Goal: Find specific page/section: Find specific page/section

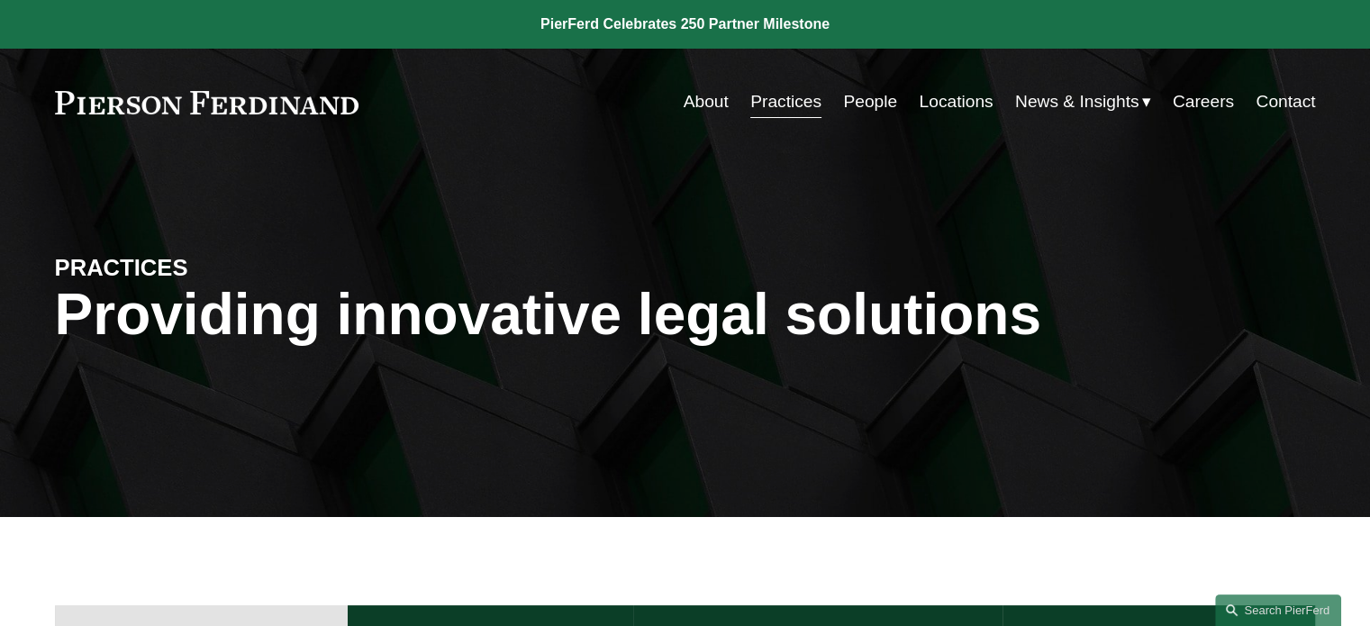
click at [929, 101] on link "Locations" at bounding box center [956, 102] width 74 height 34
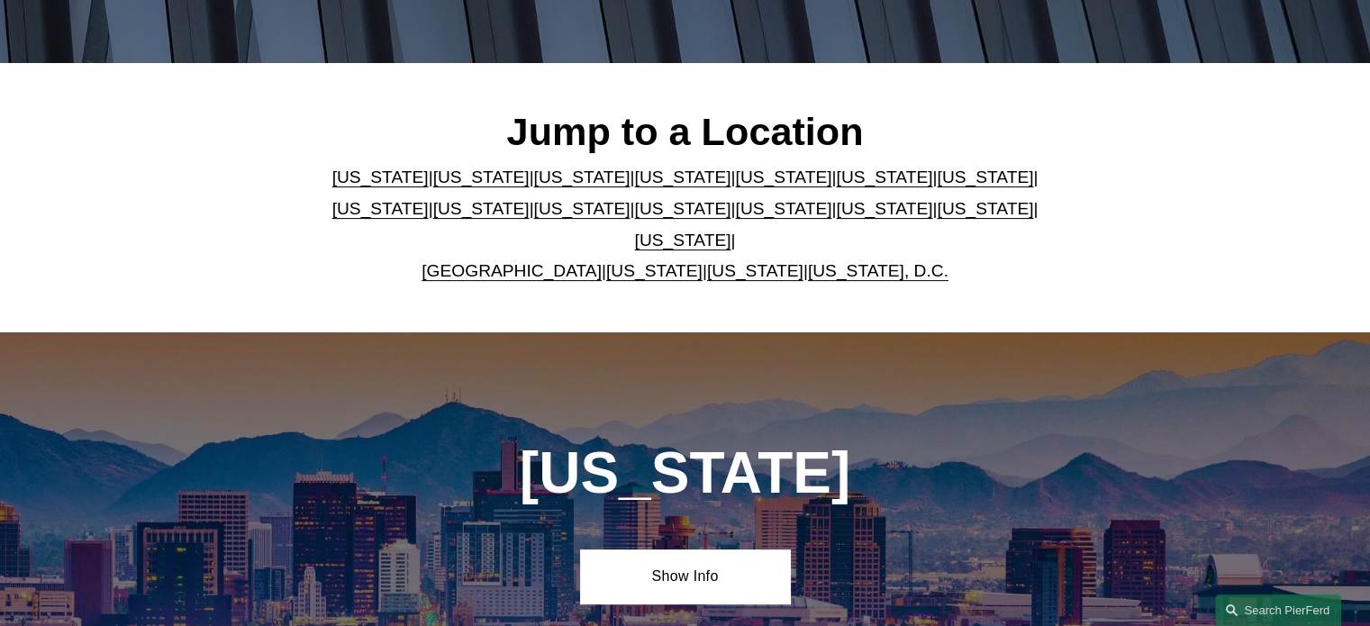
scroll to position [540, 0]
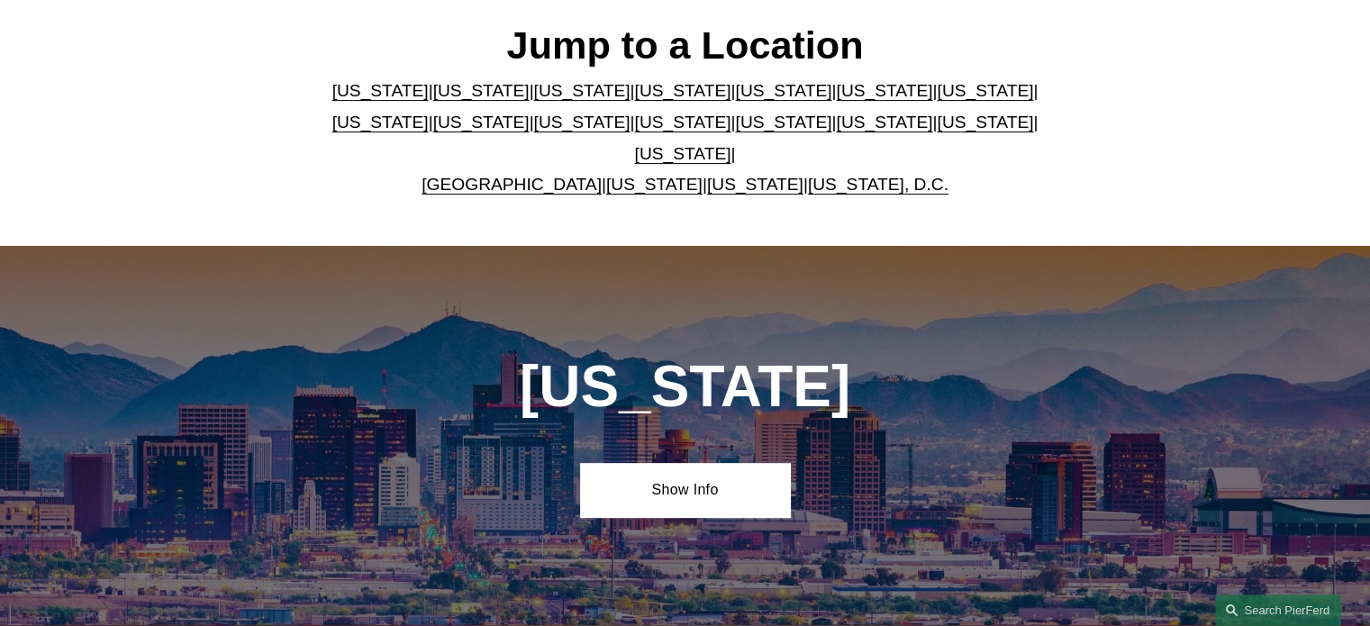
click at [611, 175] on link "[US_STATE]" at bounding box center [654, 184] width 96 height 19
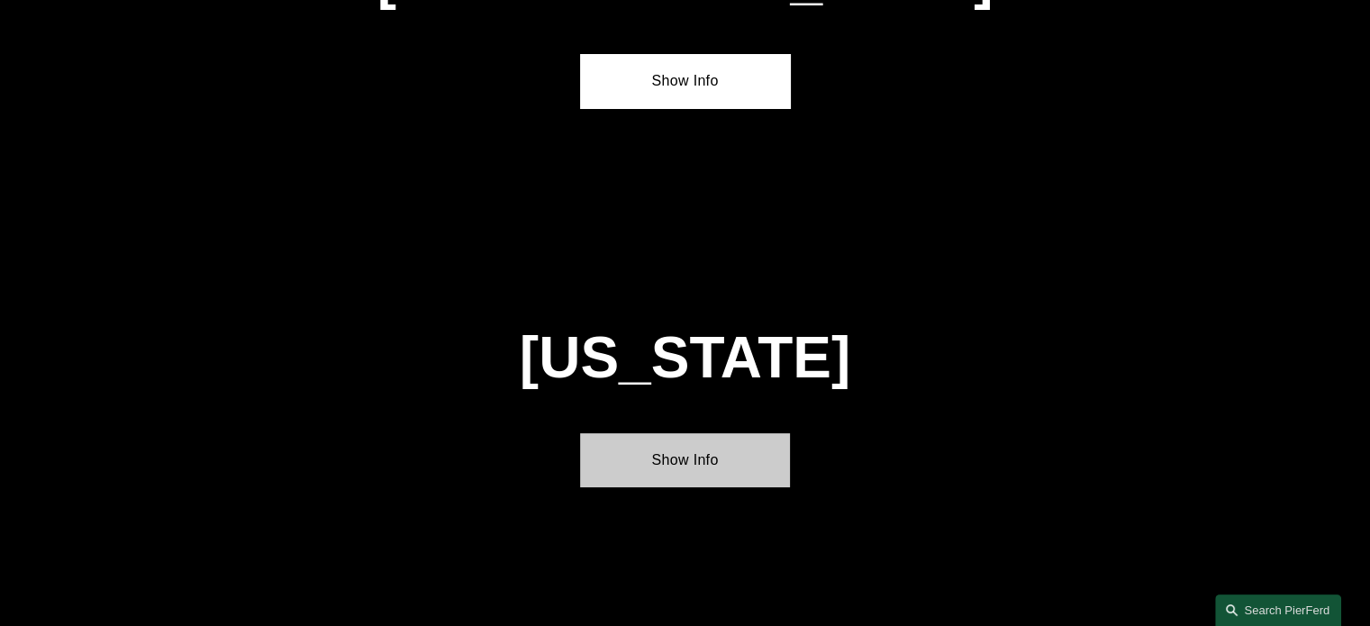
scroll to position [6843, 0]
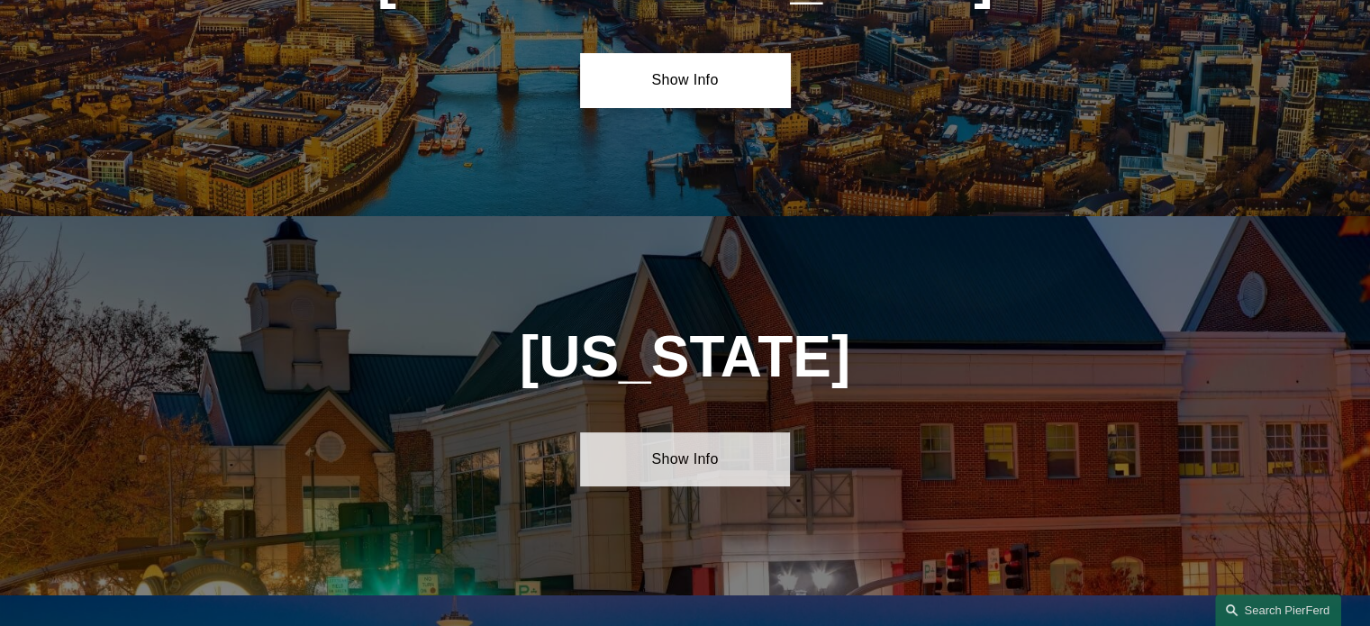
click at [677, 432] on link "Show Info" at bounding box center [685, 459] width 210 height 54
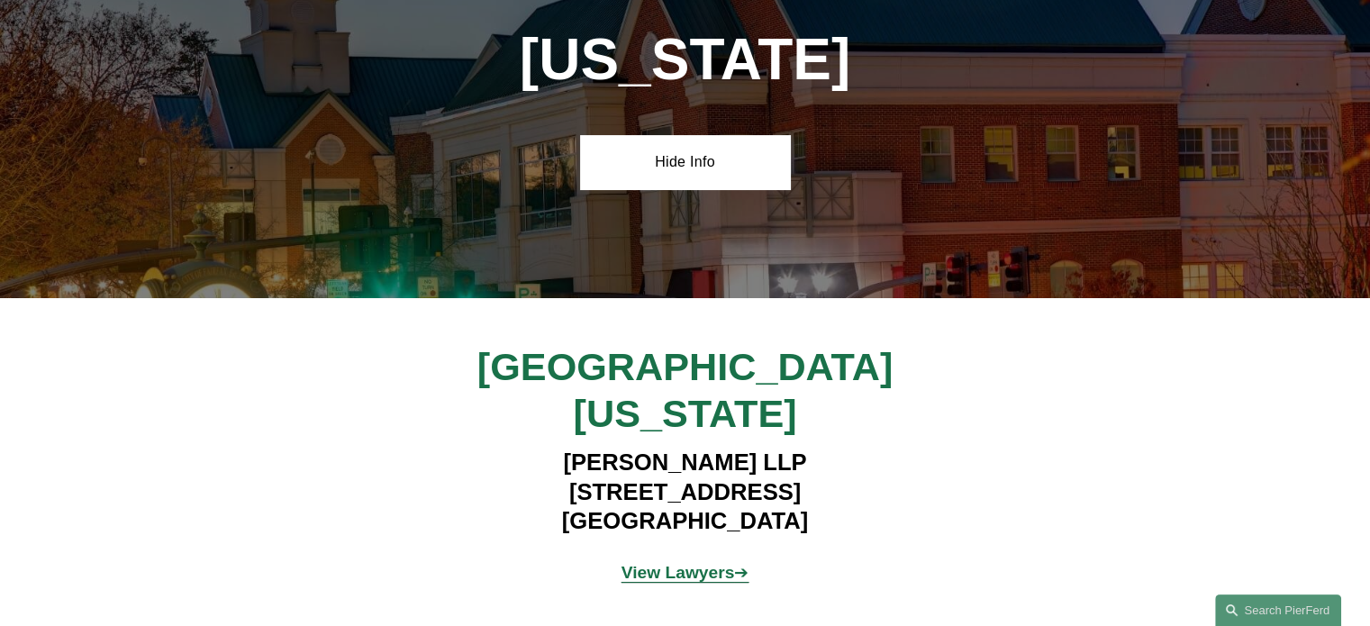
scroll to position [7203, 0]
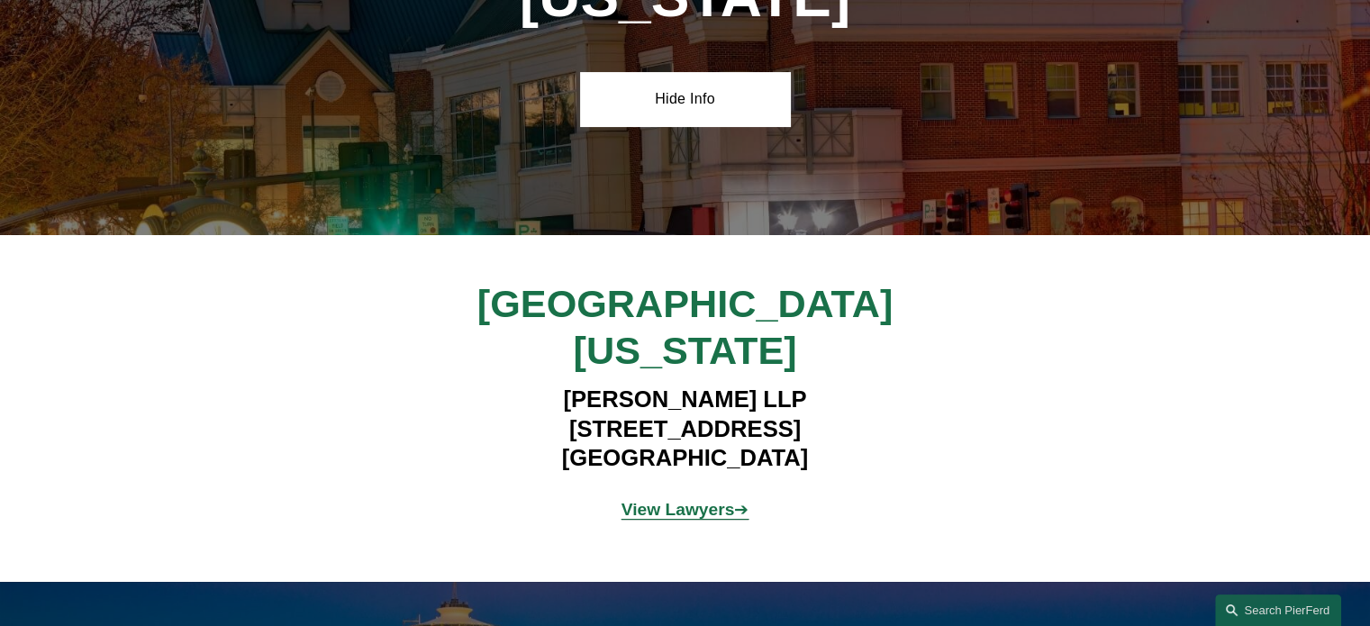
click at [710, 500] on strong "View Lawyers" at bounding box center [677, 509] width 113 height 19
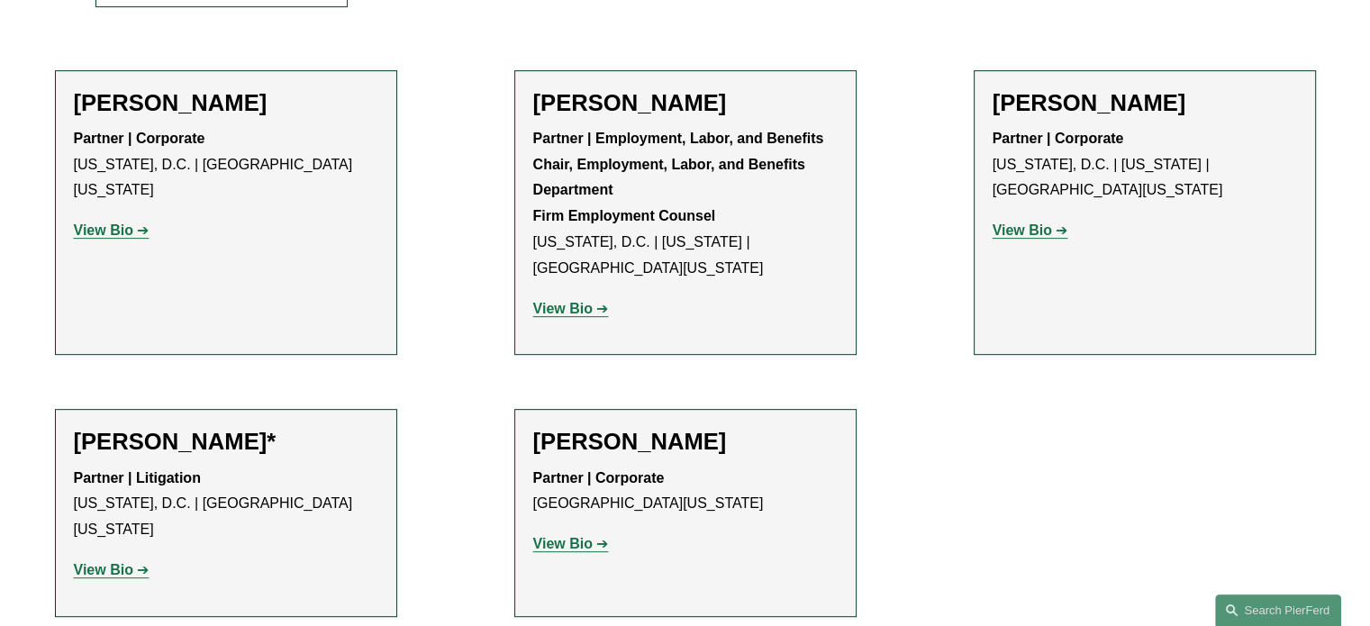
scroll to position [720, 0]
click at [83, 561] on strong "View Bio" at bounding box center [103, 568] width 59 height 15
click at [581, 535] on strong "View Bio" at bounding box center [562, 542] width 59 height 15
click at [1030, 222] on strong "View Bio" at bounding box center [1021, 229] width 59 height 15
click at [101, 222] on strong "View Bio" at bounding box center [103, 229] width 59 height 15
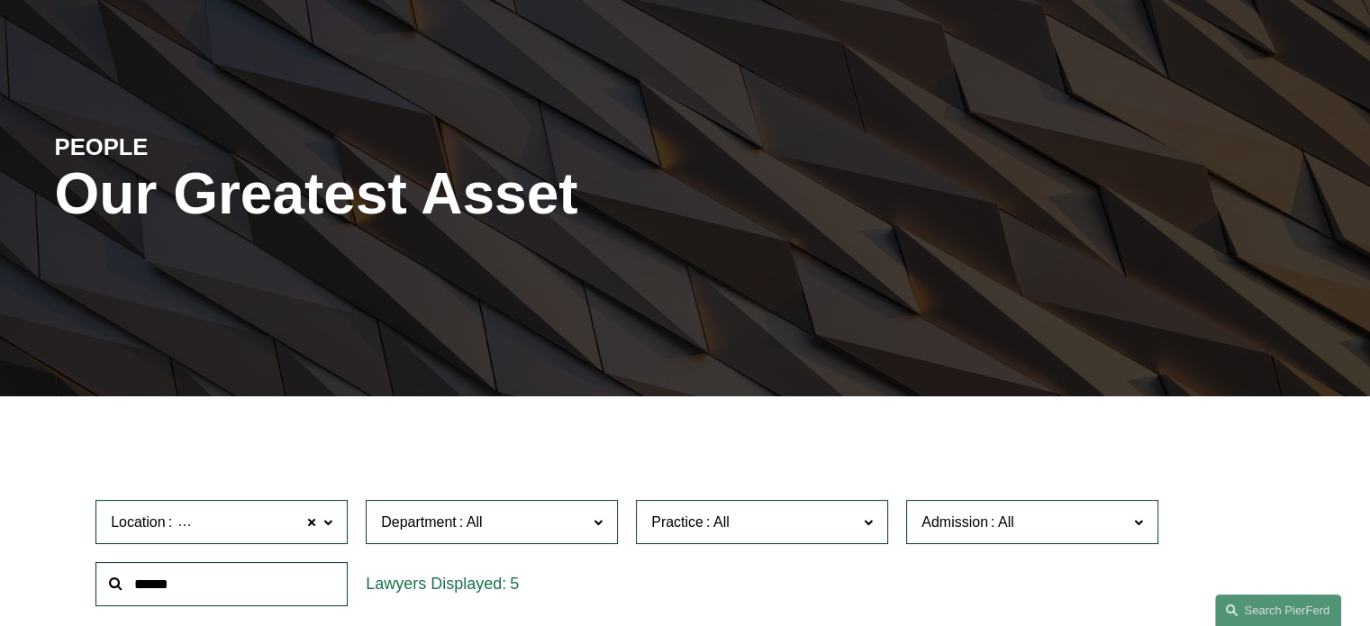
scroll to position [90, 0]
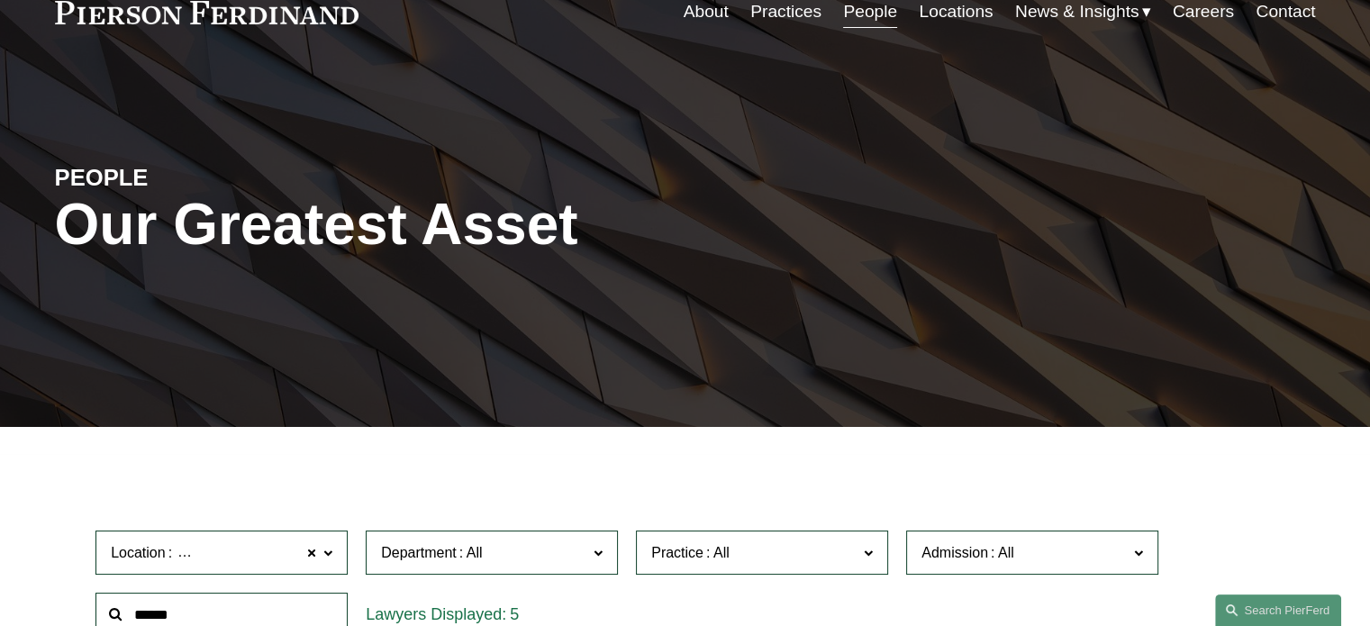
click at [940, 6] on link "Locations" at bounding box center [956, 12] width 74 height 34
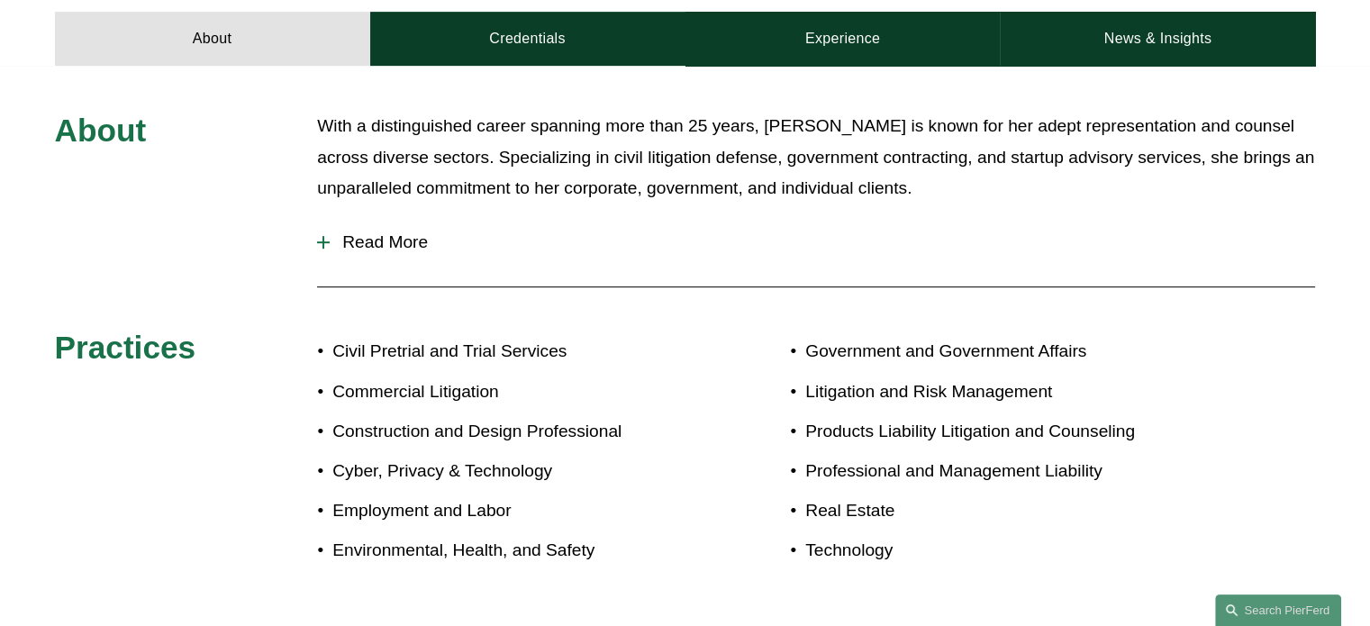
scroll to position [810, 0]
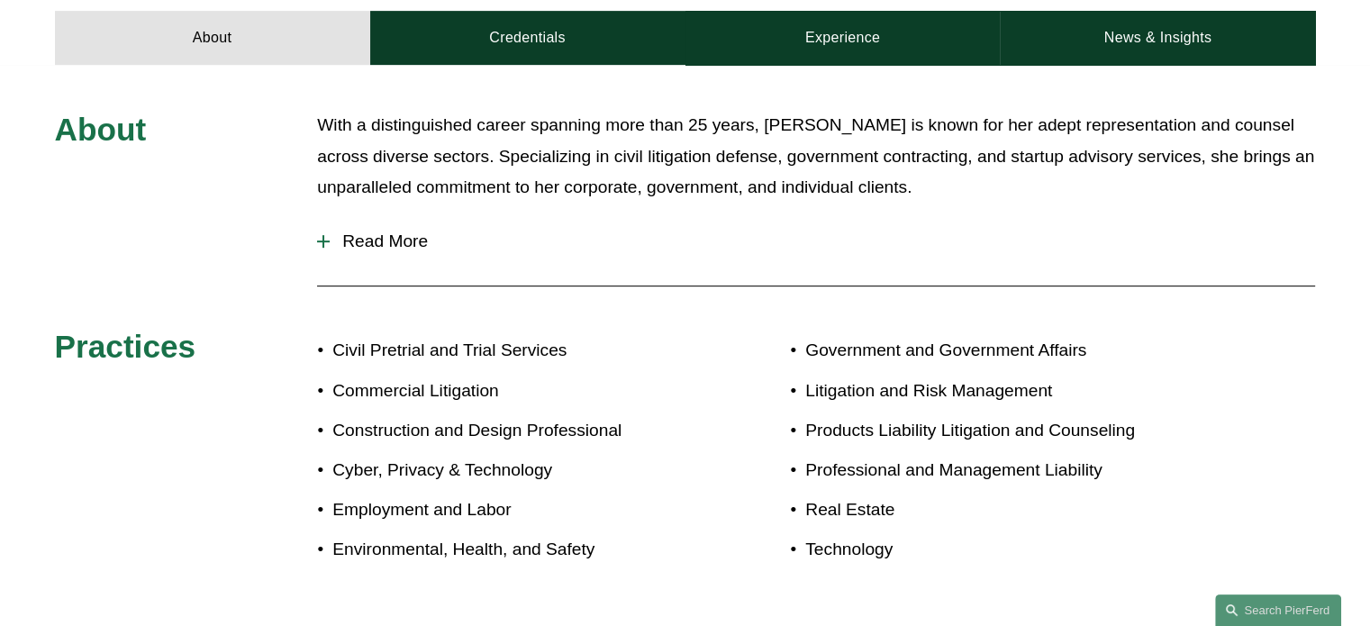
click at [322, 235] on div at bounding box center [323, 241] width 2 height 13
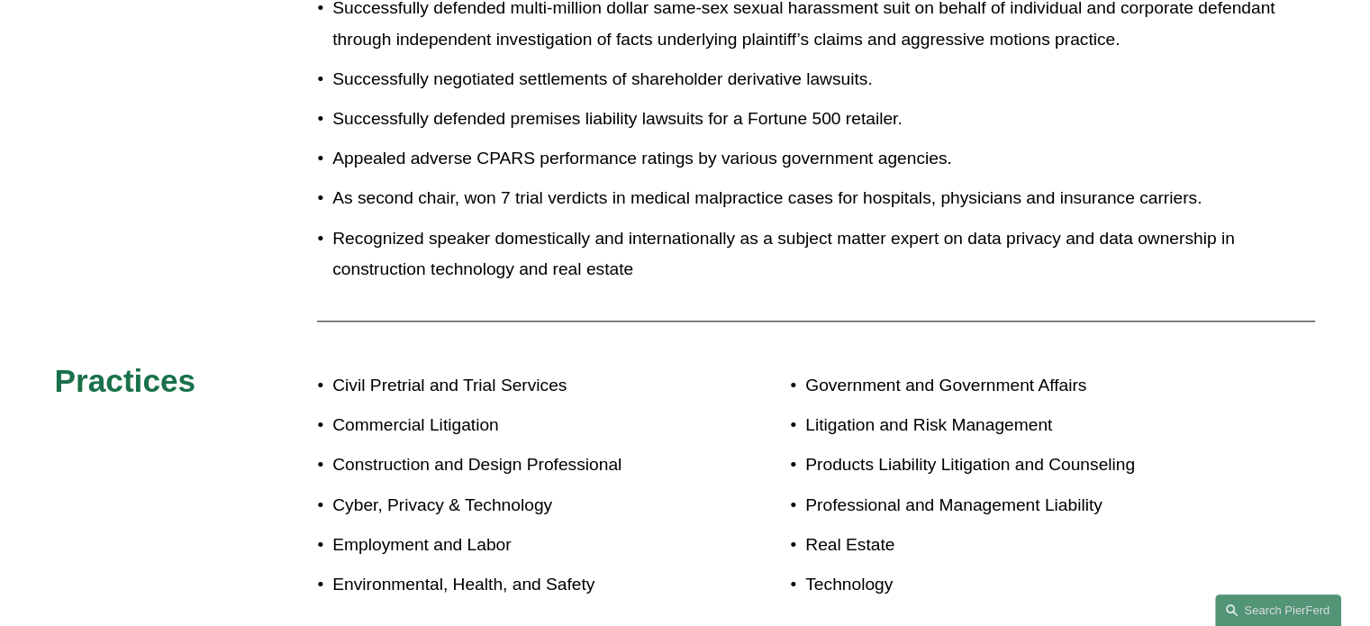
scroll to position [1801, 0]
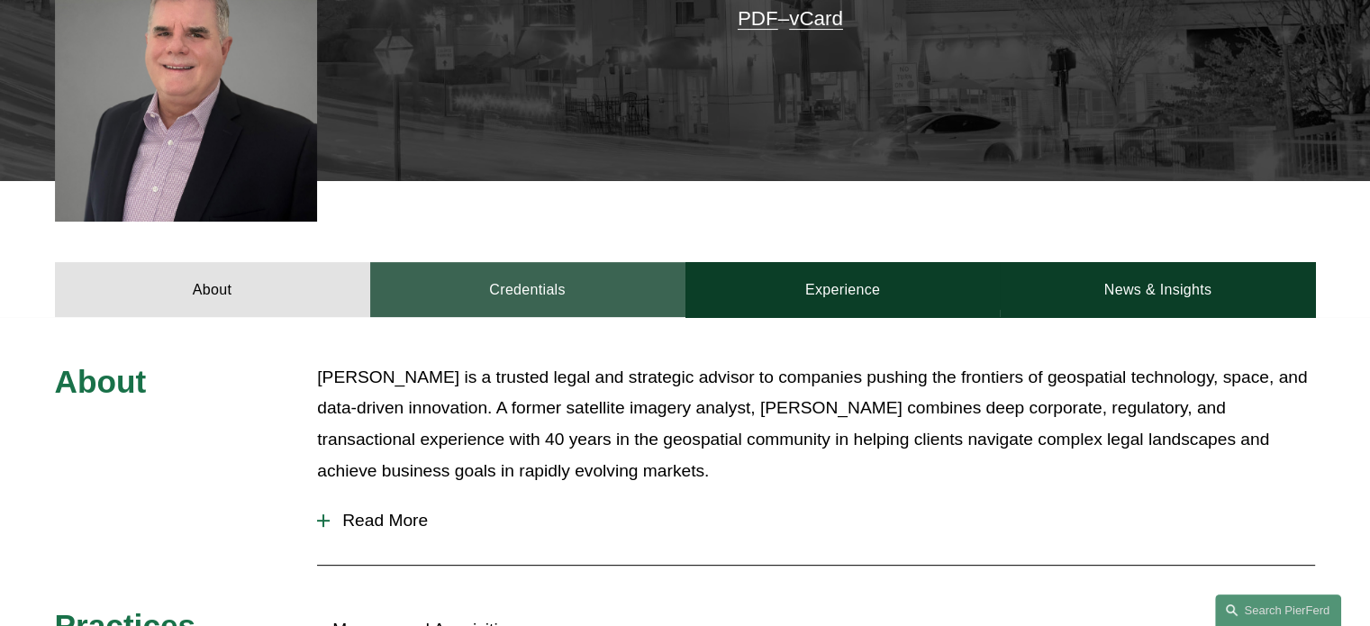
scroll to position [540, 0]
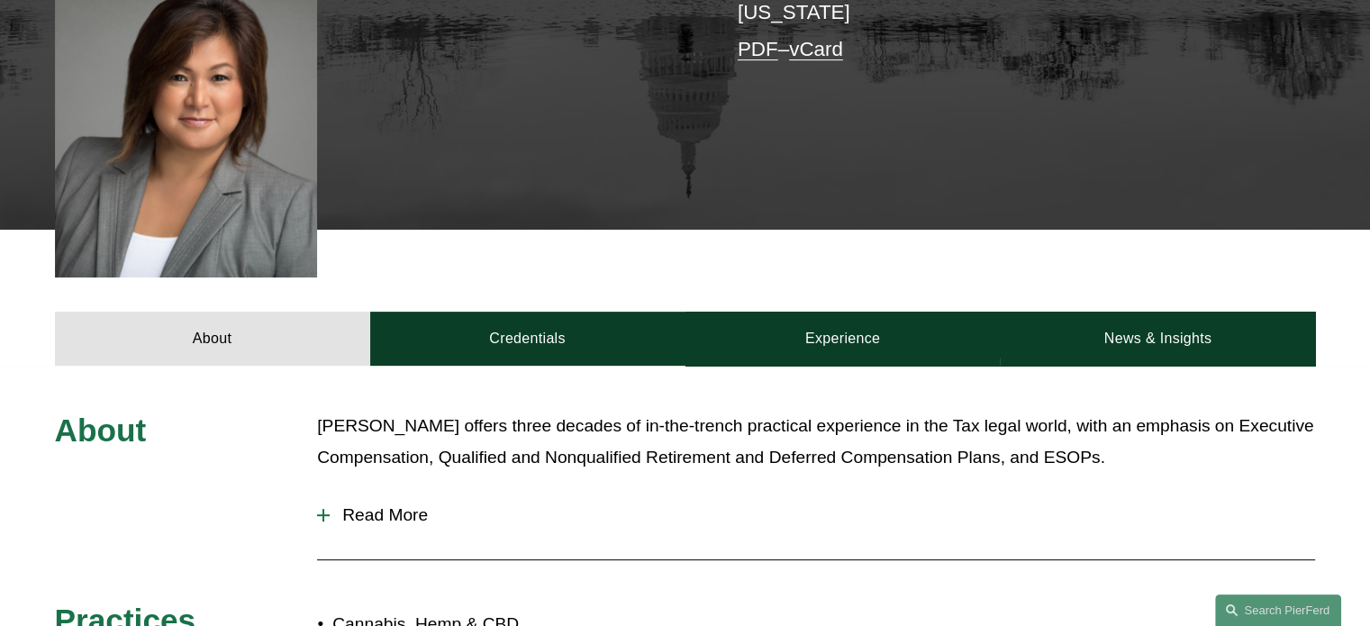
scroll to position [540, 0]
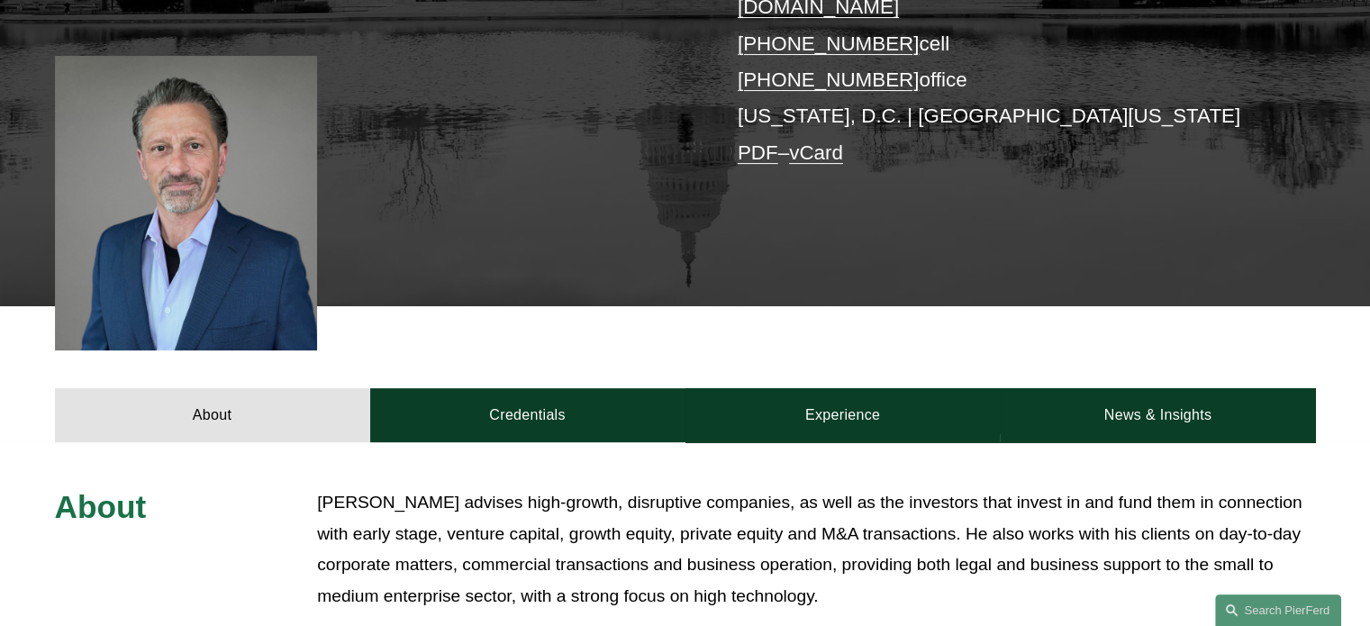
scroll to position [540, 0]
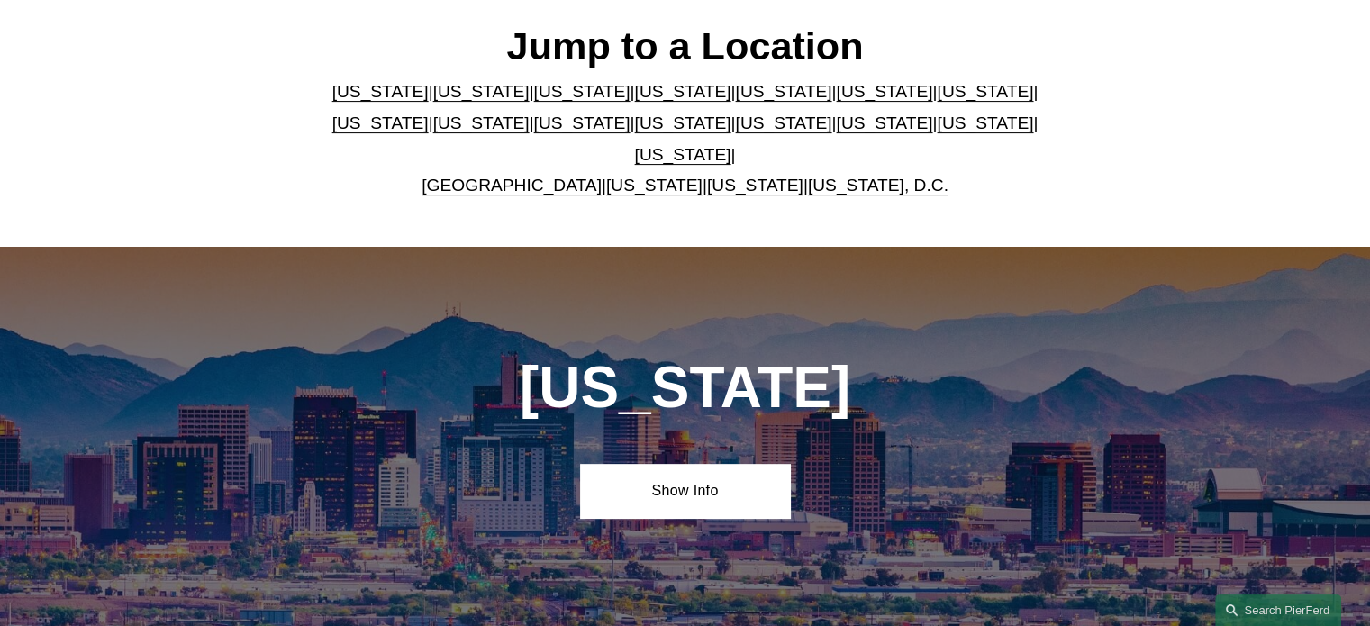
scroll to position [540, 0]
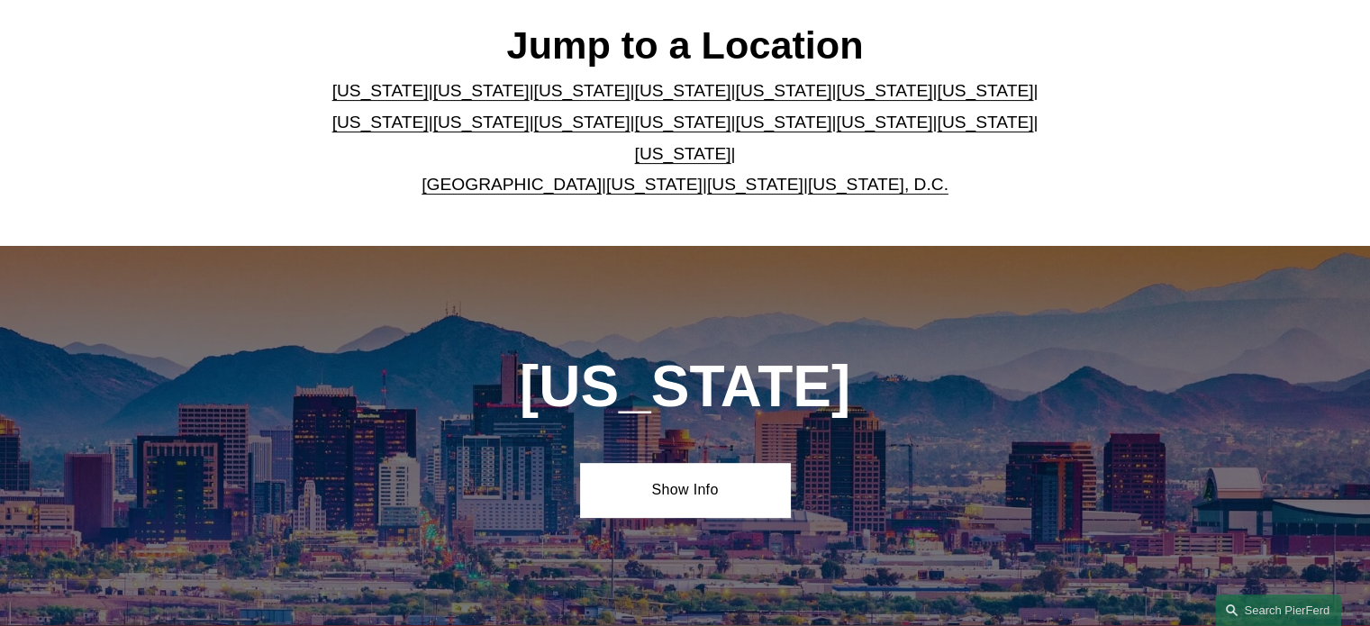
click at [860, 175] on link "[US_STATE], D.C." at bounding box center [878, 184] width 140 height 19
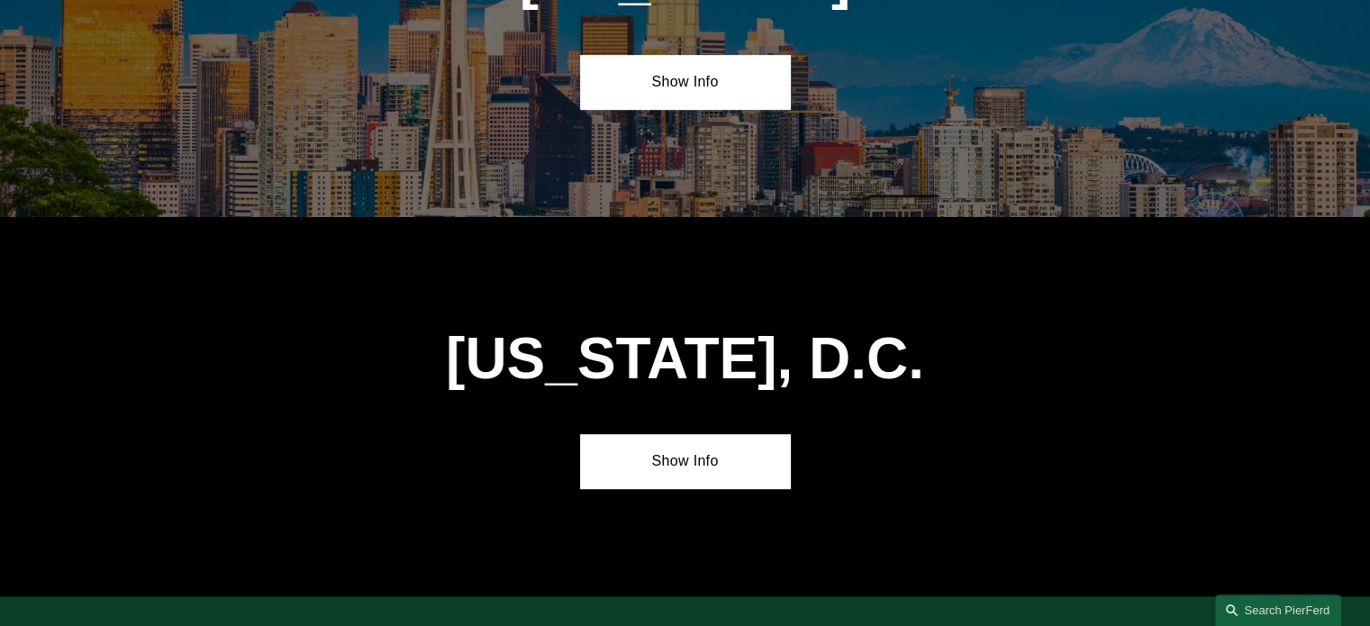
scroll to position [7602, 0]
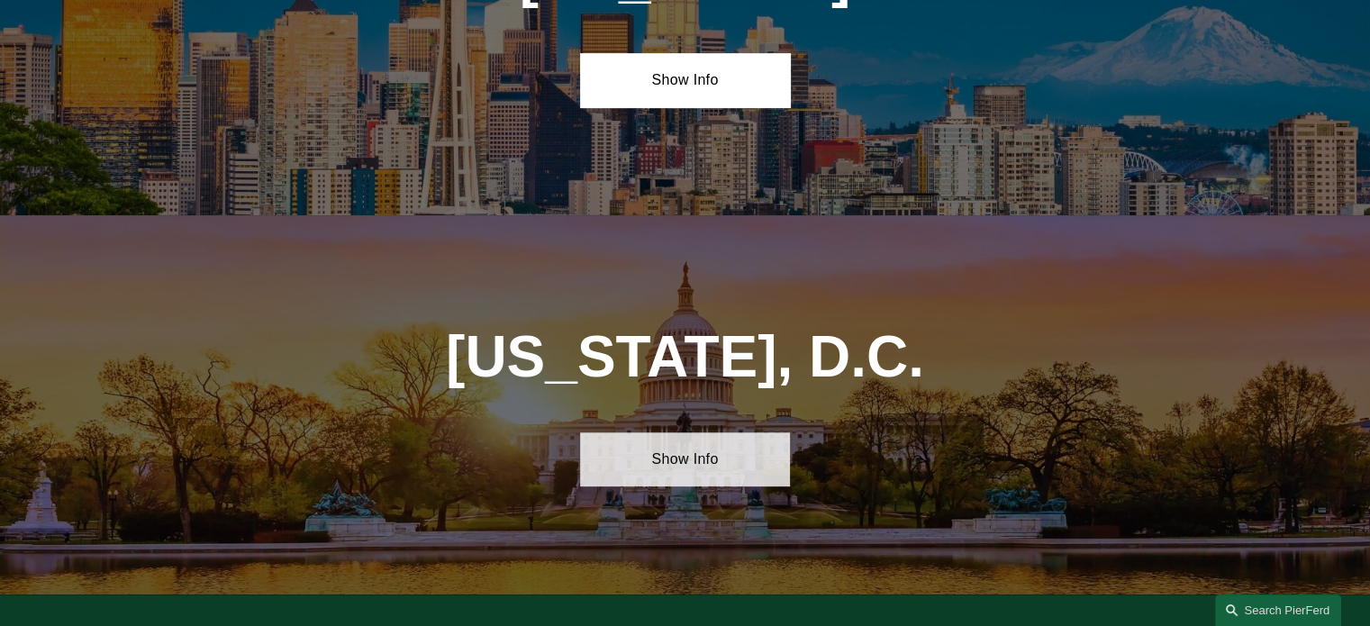
click at [688, 432] on link "Show Info" at bounding box center [685, 459] width 210 height 54
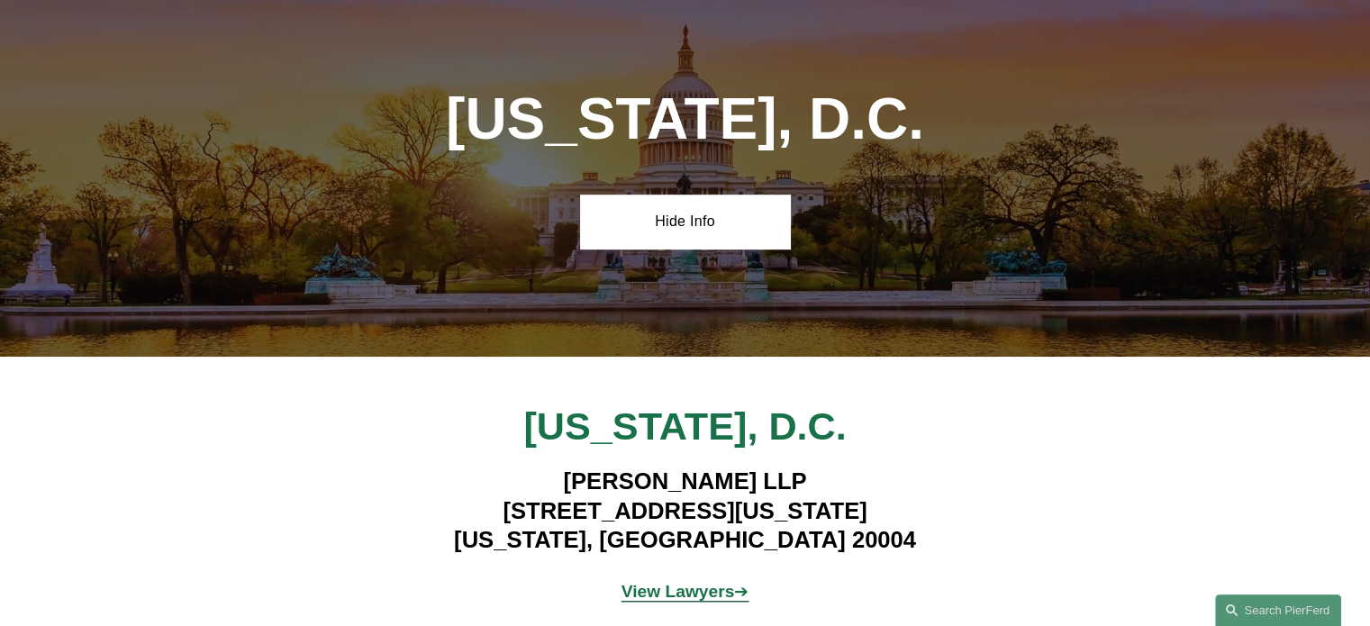
scroll to position [7872, 0]
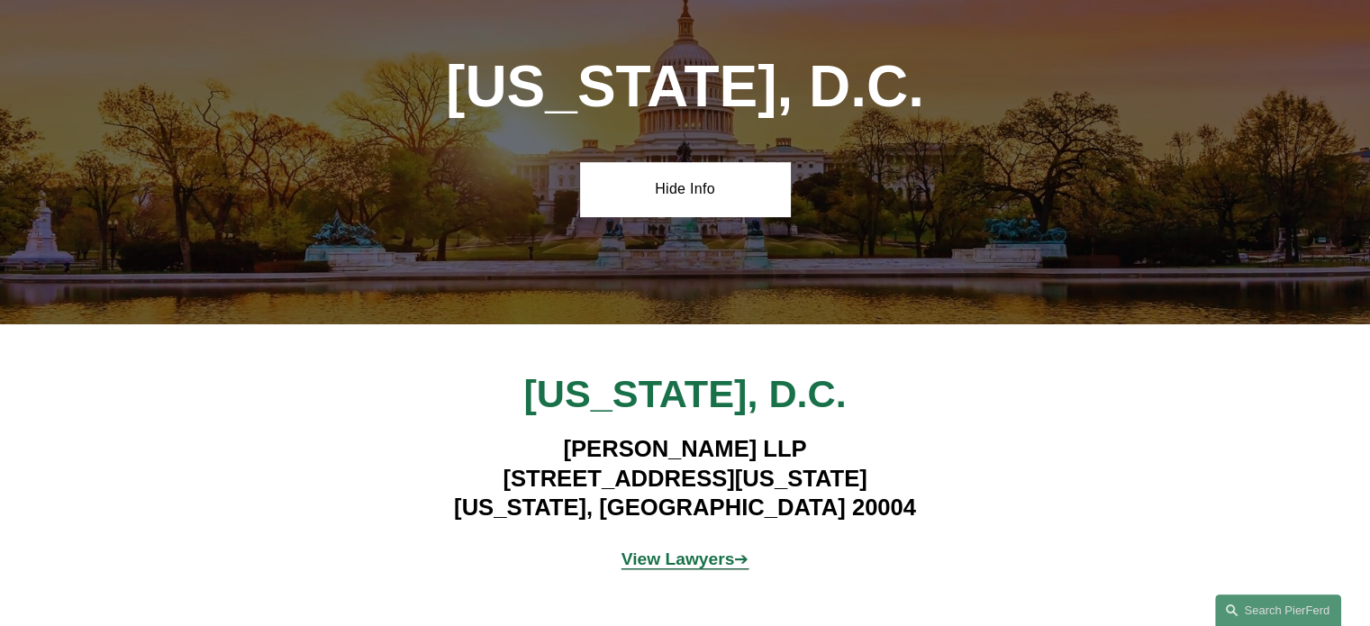
click at [693, 549] on strong "View Lawyers" at bounding box center [677, 558] width 113 height 19
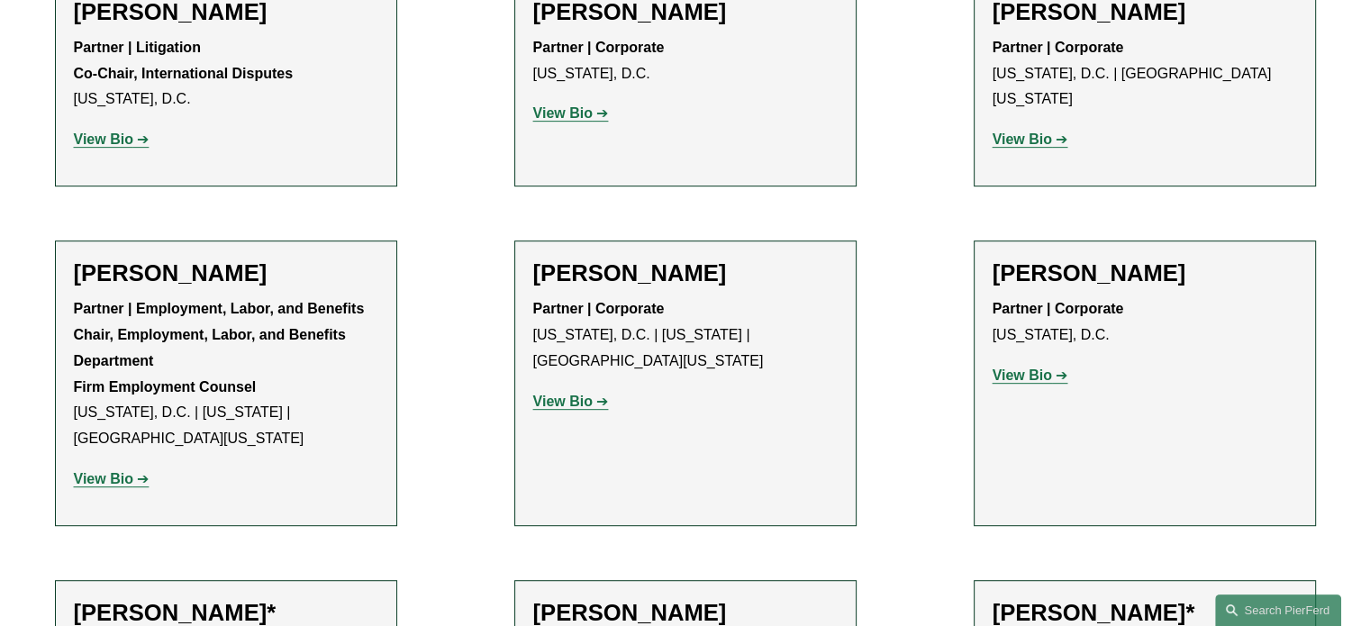
scroll to position [901, 0]
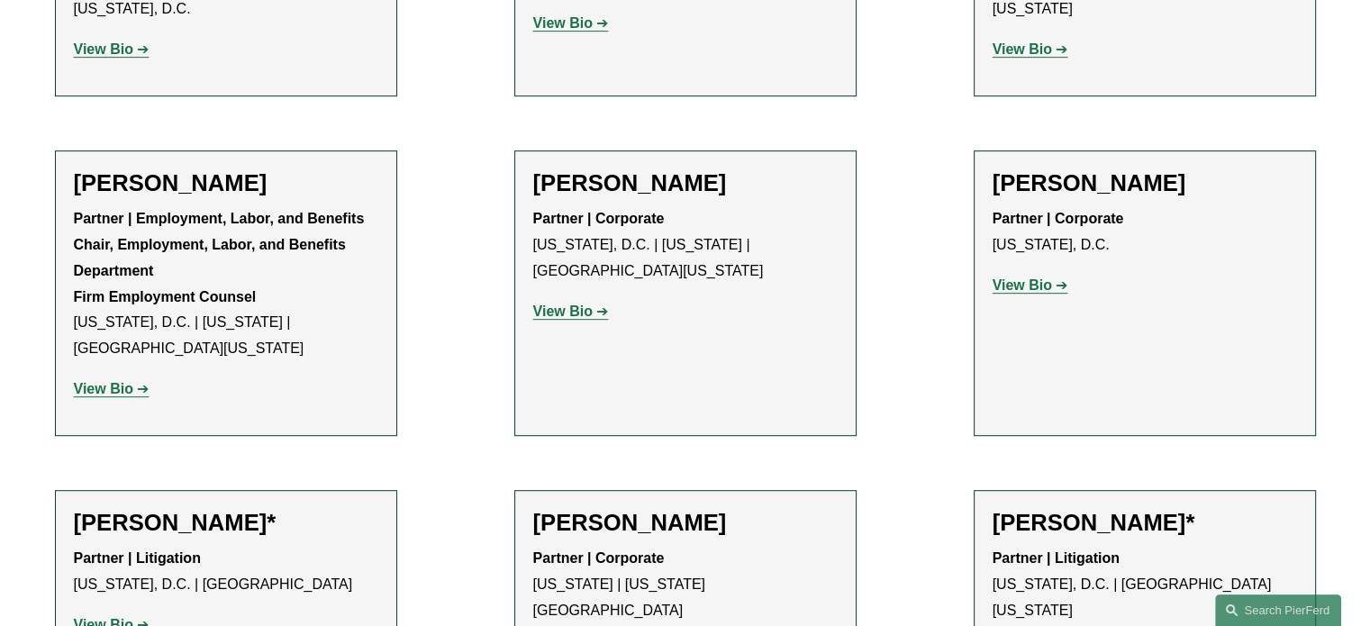
click at [587, 303] on strong "View Bio" at bounding box center [562, 310] width 59 height 15
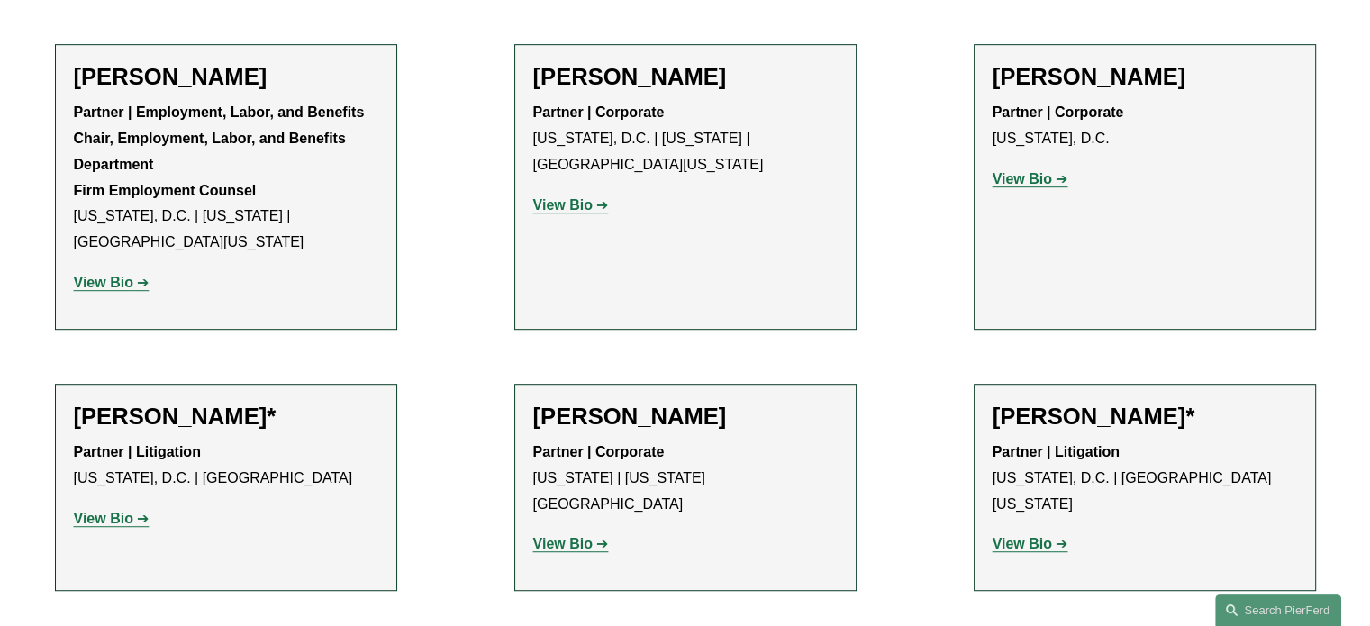
scroll to position [1081, 0]
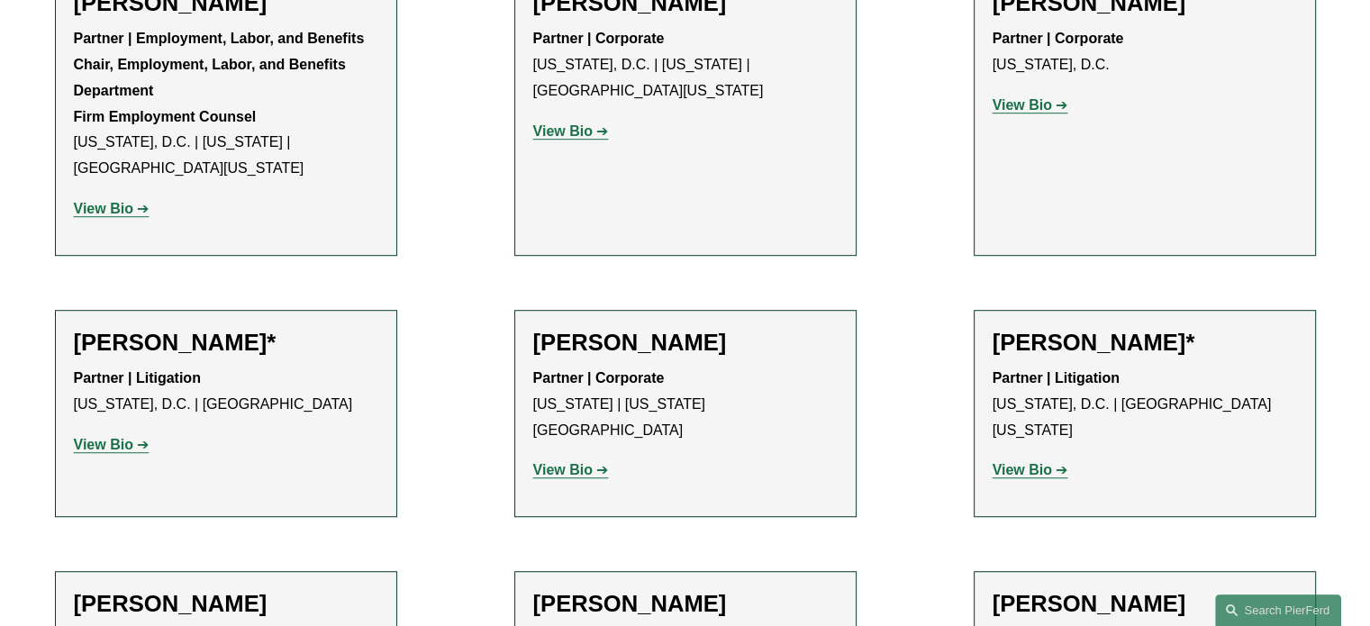
click at [585, 462] on strong "View Bio" at bounding box center [562, 469] width 59 height 15
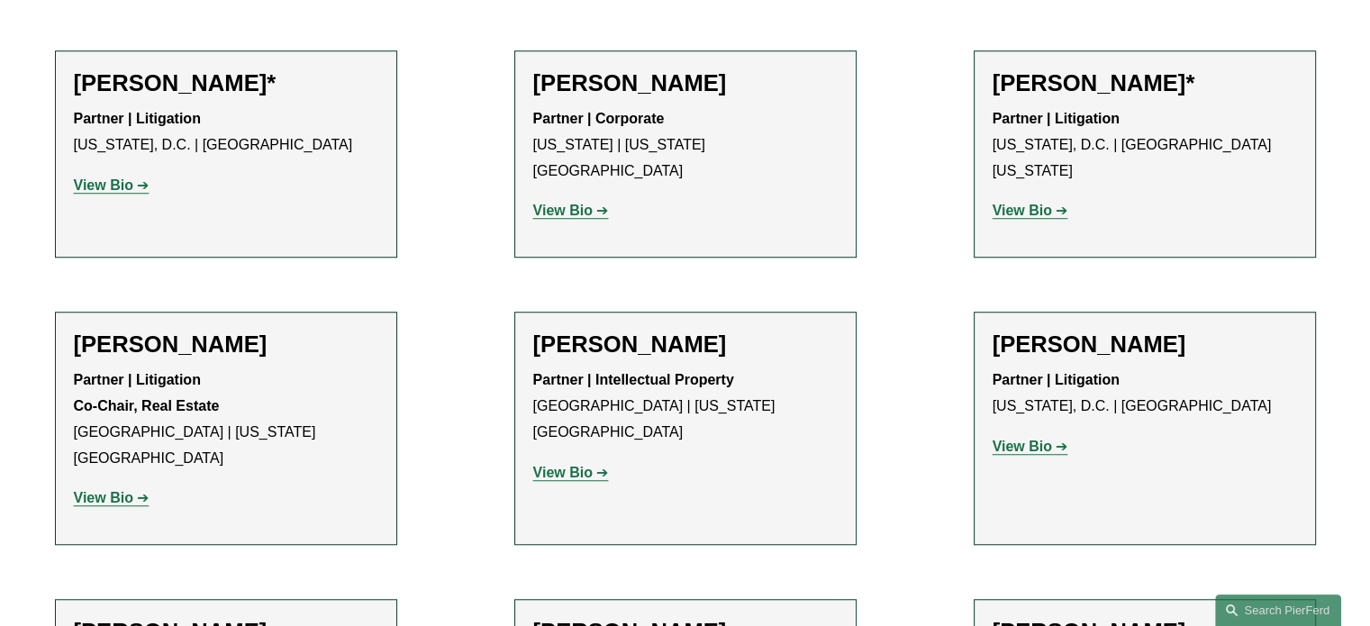
scroll to position [1351, 0]
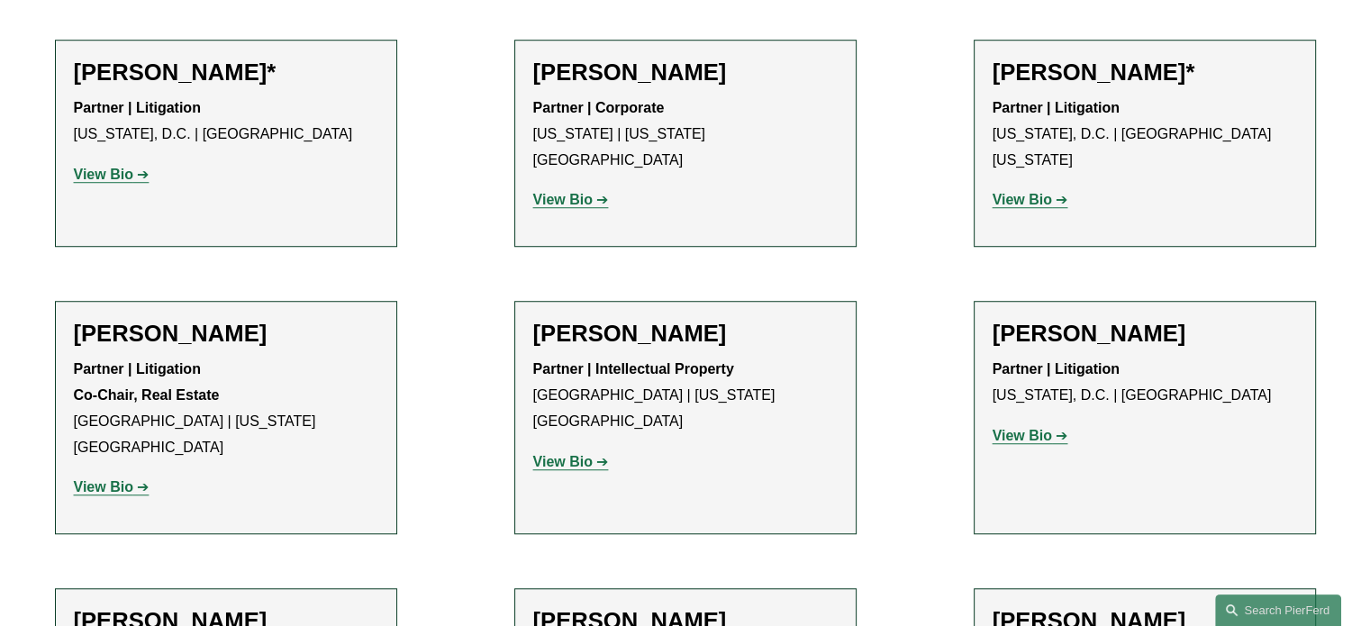
click at [122, 479] on strong "View Bio" at bounding box center [103, 486] width 59 height 15
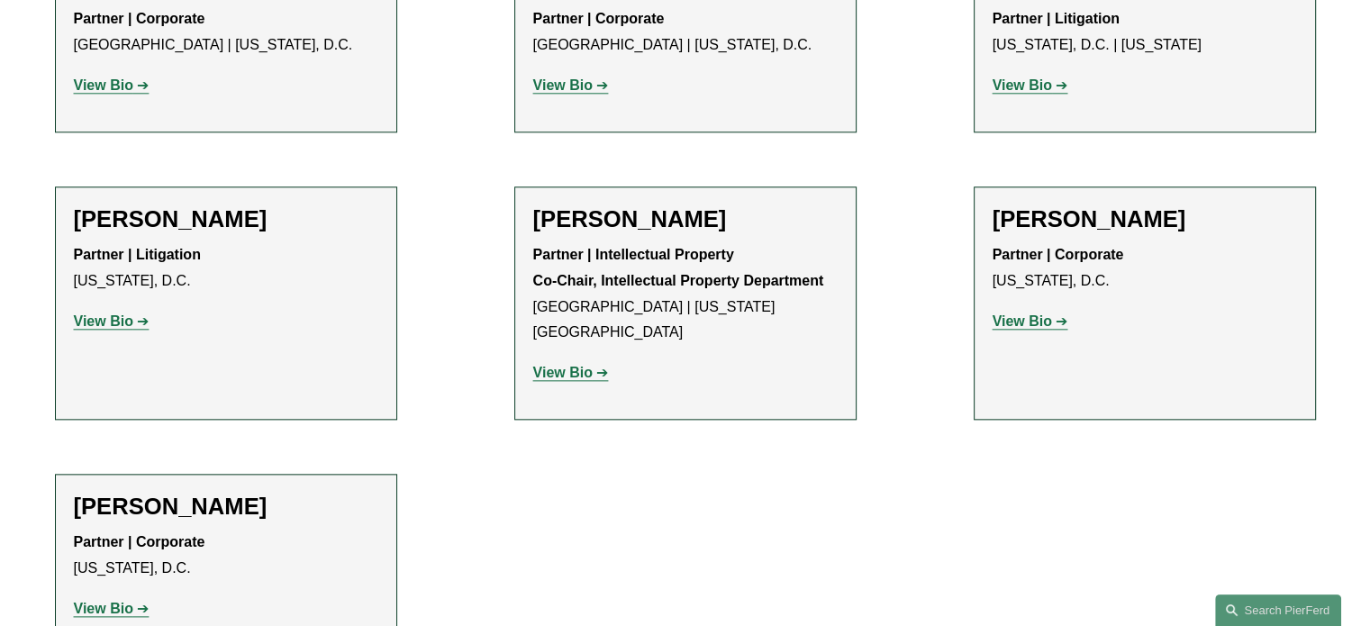
scroll to position [2071, 0]
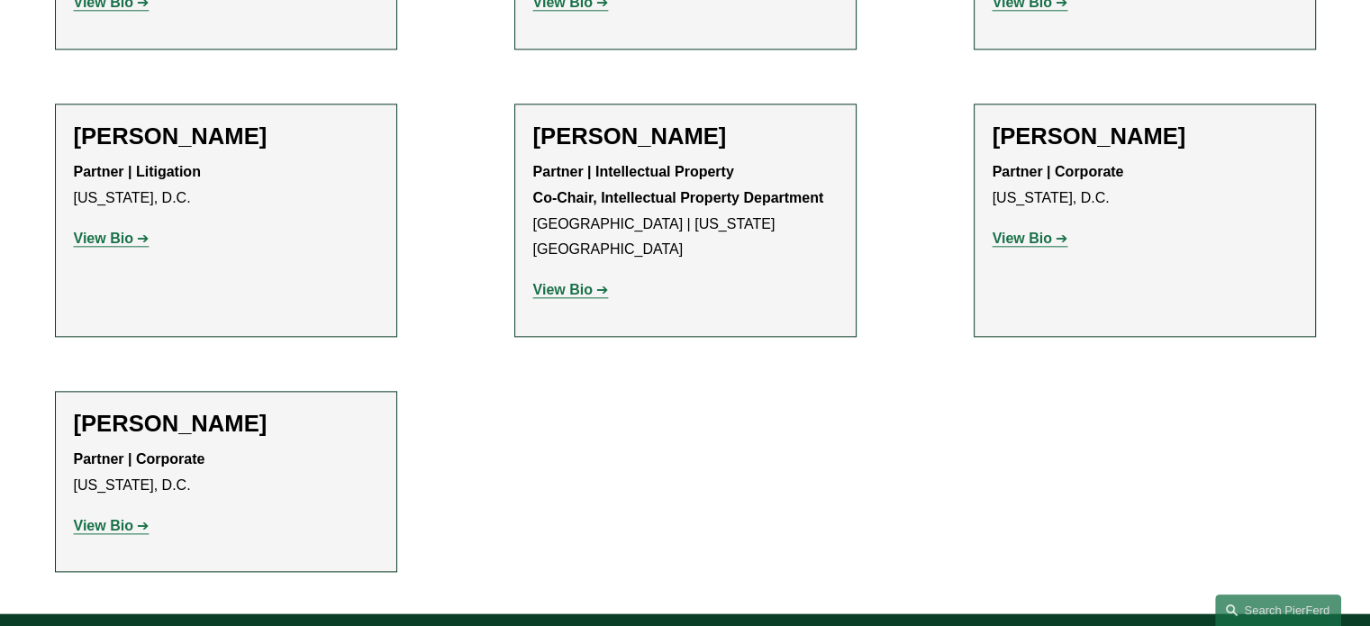
click at [122, 231] on strong "View Bio" at bounding box center [103, 238] width 59 height 15
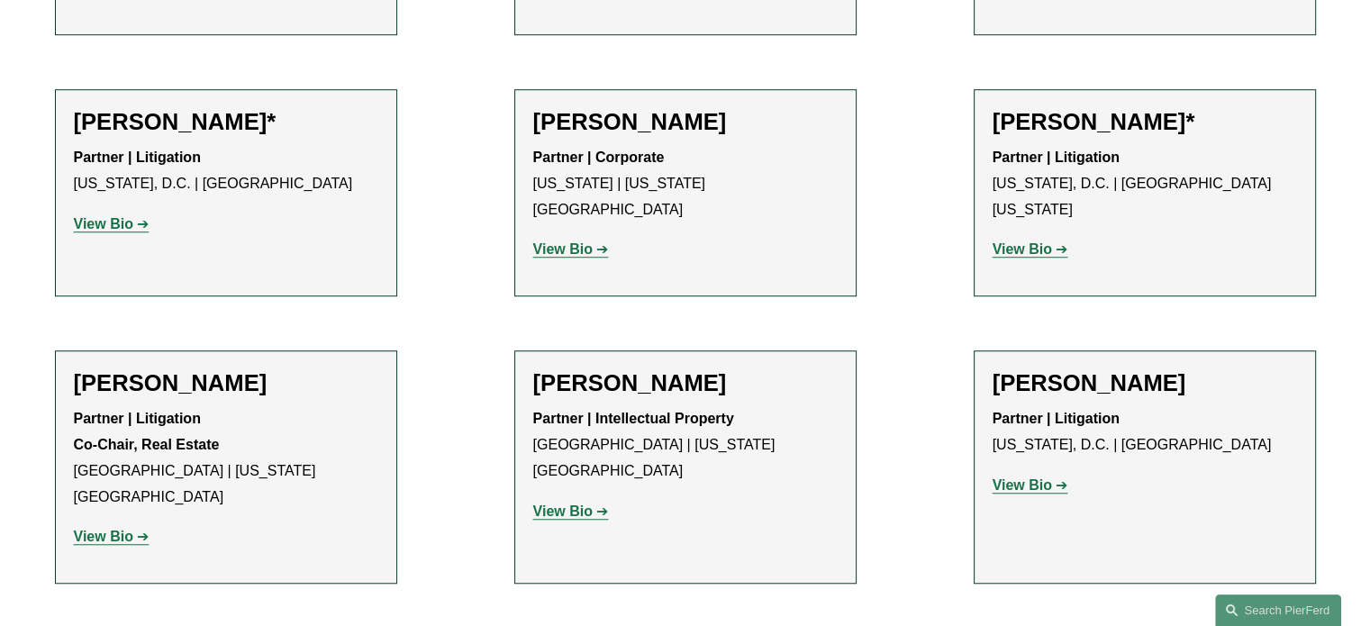
scroll to position [1261, 0]
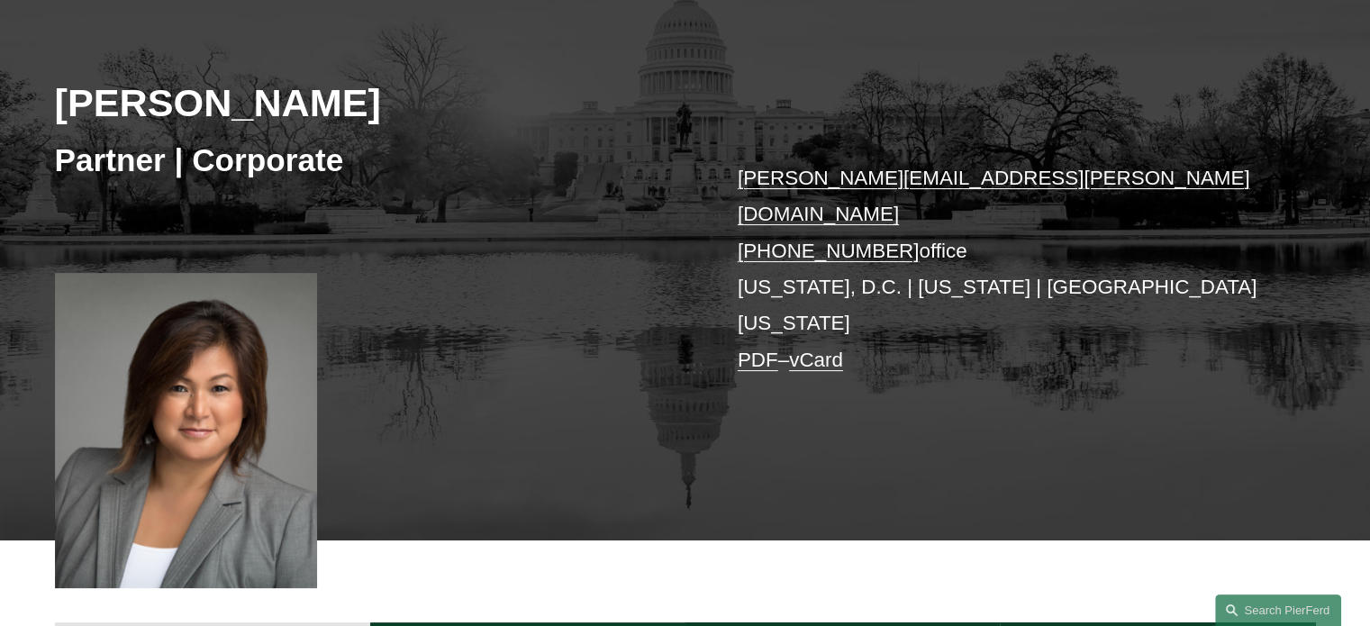
scroll to position [270, 0]
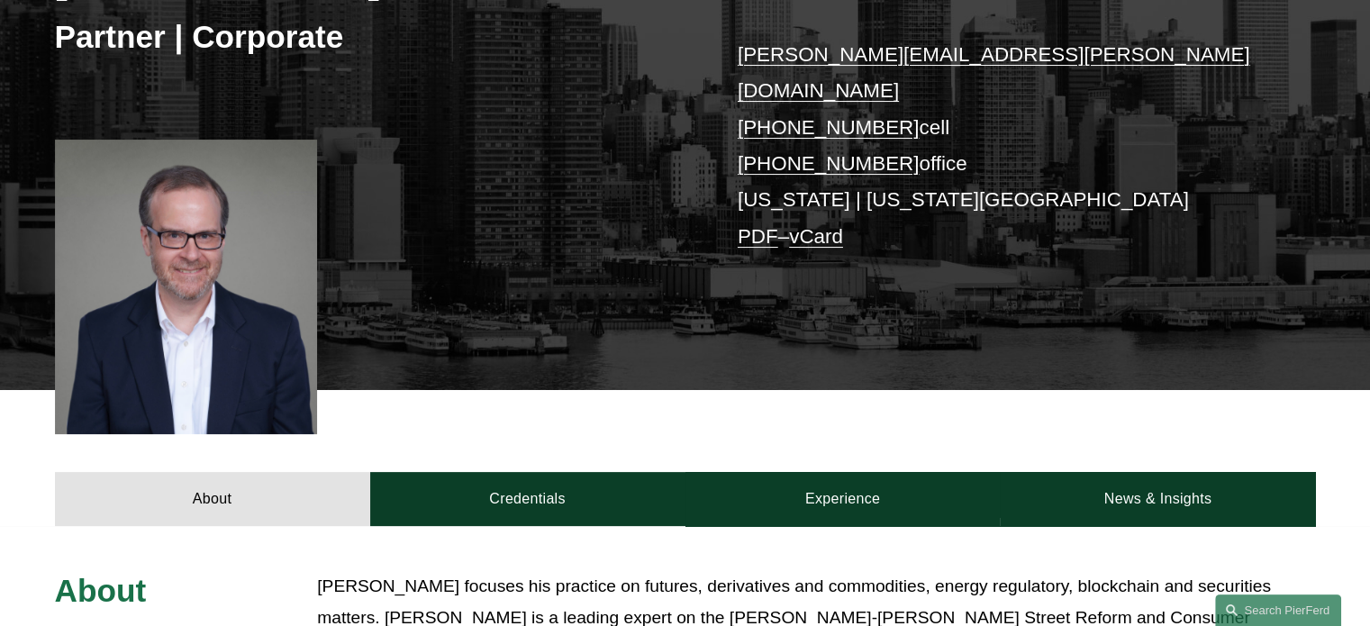
scroll to position [360, 0]
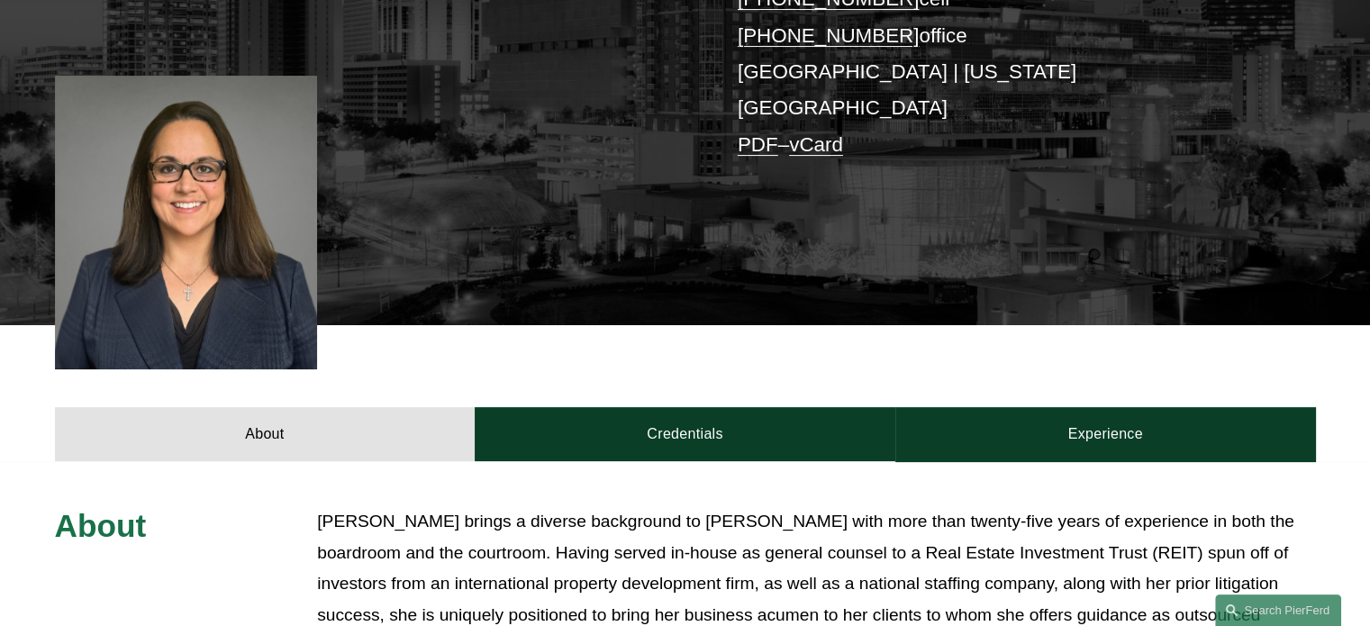
scroll to position [540, 0]
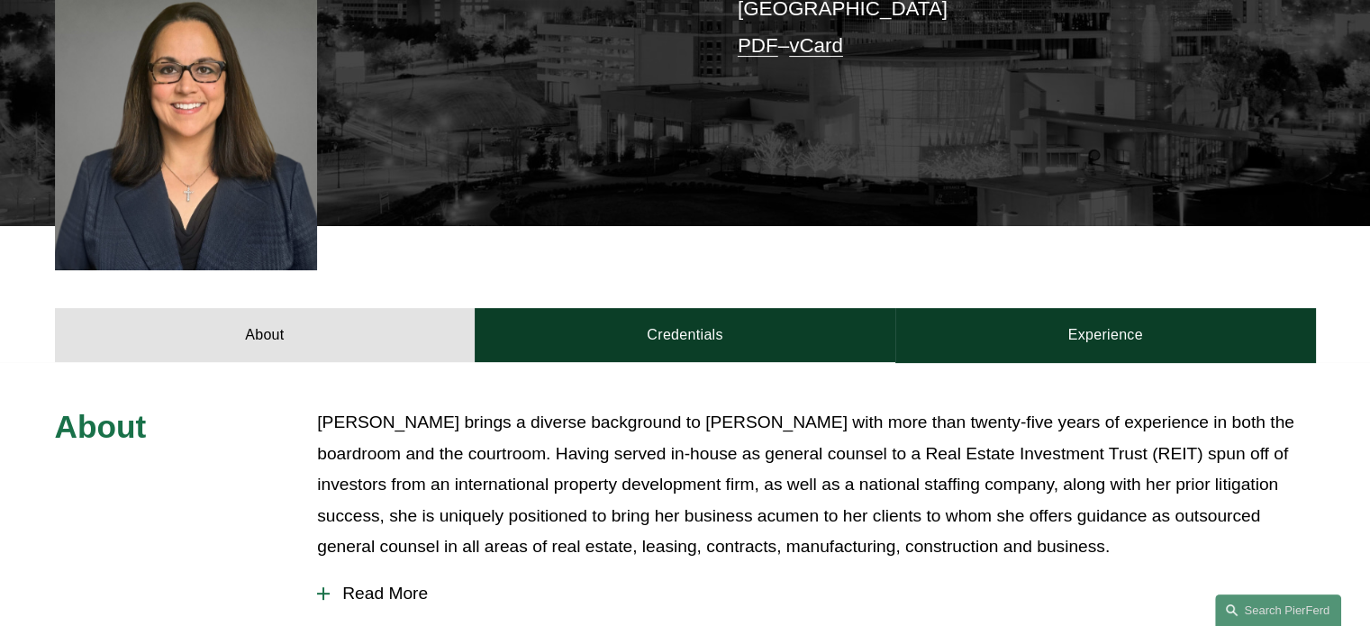
click at [327, 587] on div at bounding box center [323, 593] width 13 height 13
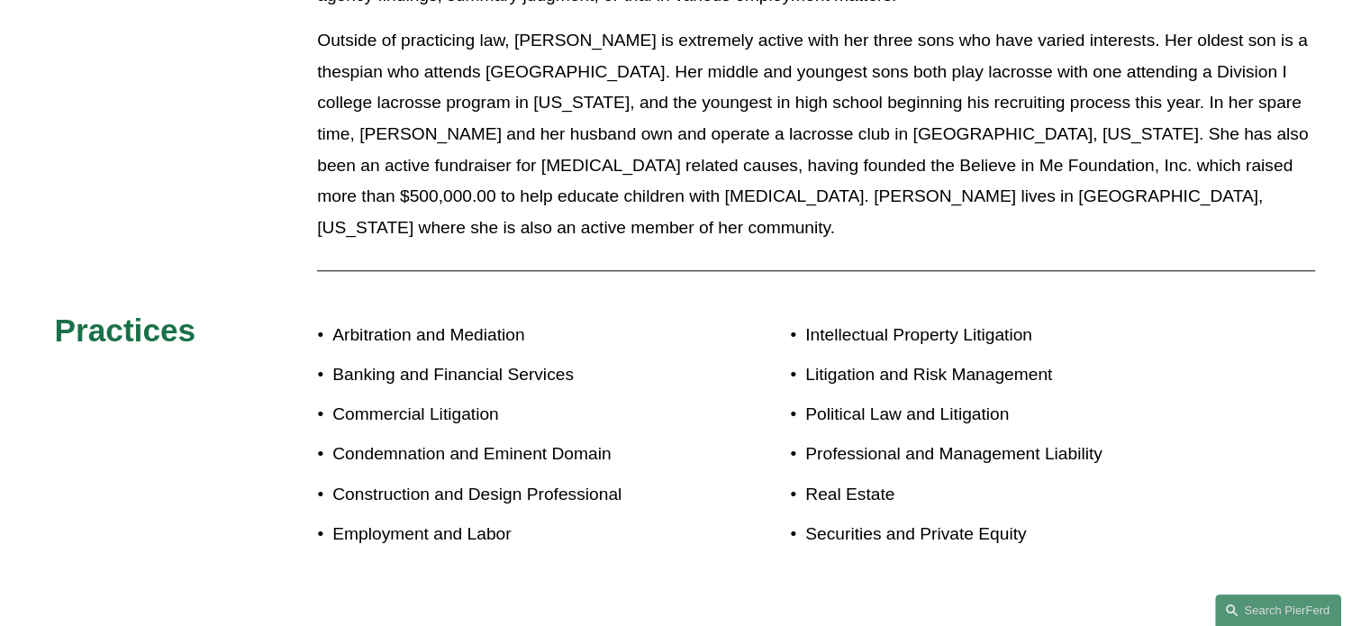
scroll to position [1711, 0]
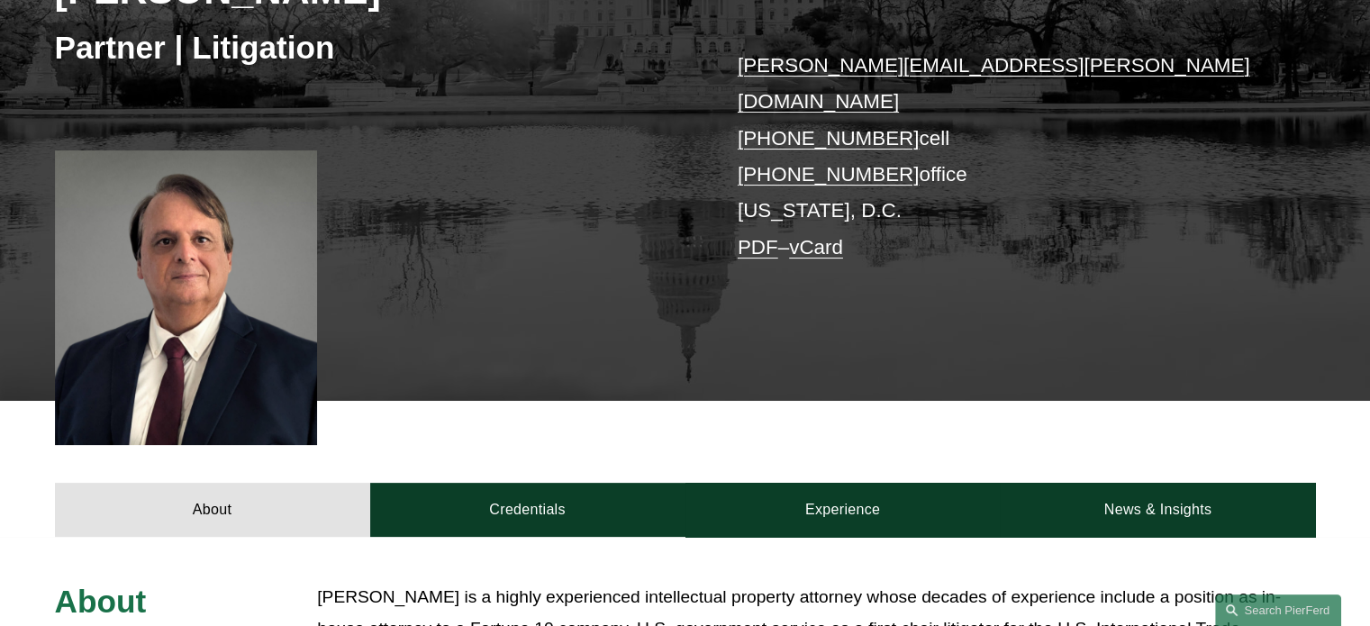
scroll to position [450, 0]
